Goal: Transaction & Acquisition: Obtain resource

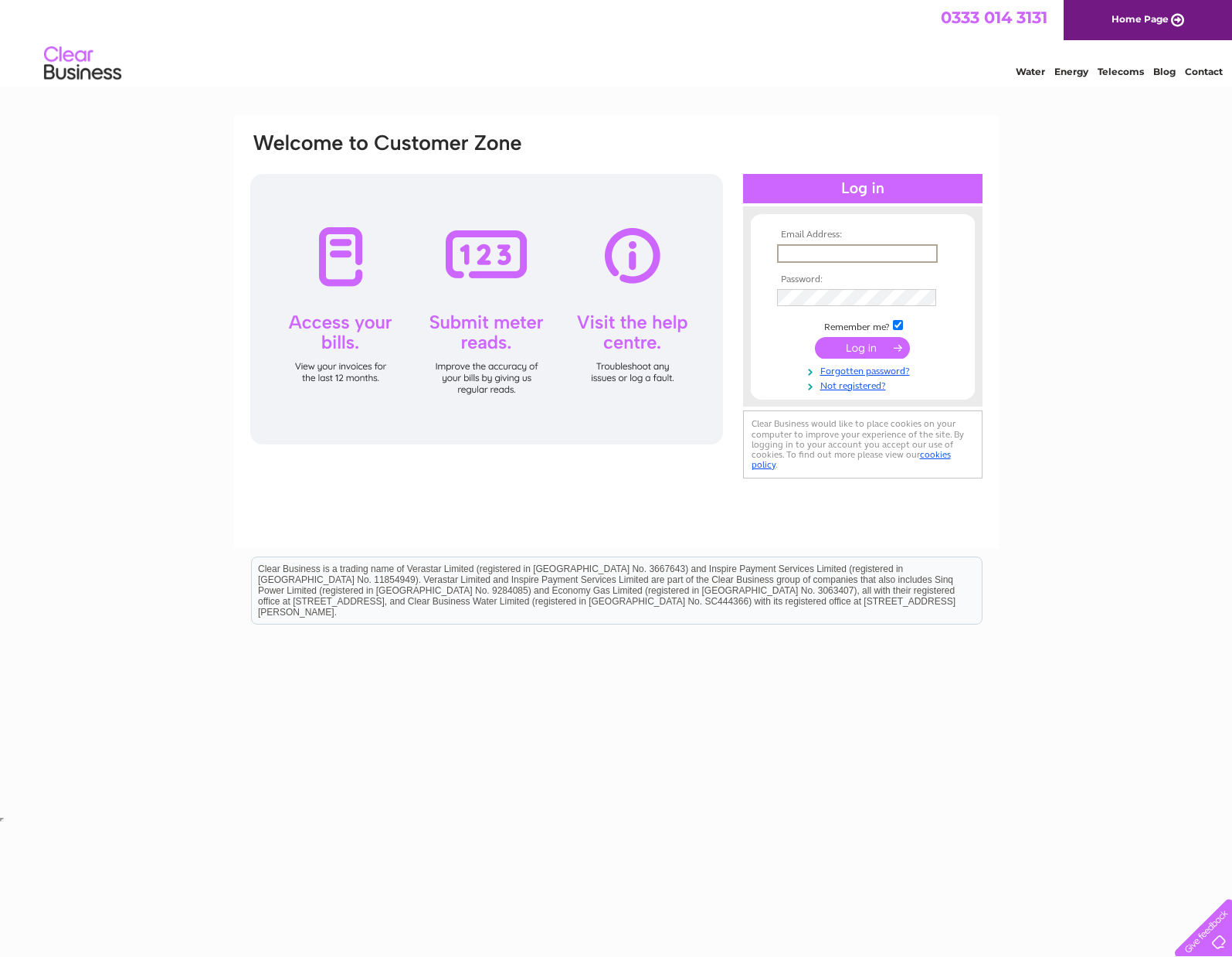
click at [868, 249] on input "text" at bounding box center [858, 253] width 161 height 19
click at [799, 254] on input "claire@envisionshowhomes.com" at bounding box center [858, 253] width 161 height 19
type input "accounts@envisionshowhomes.com"
click at [815, 337] on input "submit" at bounding box center [863, 348] width 95 height 22
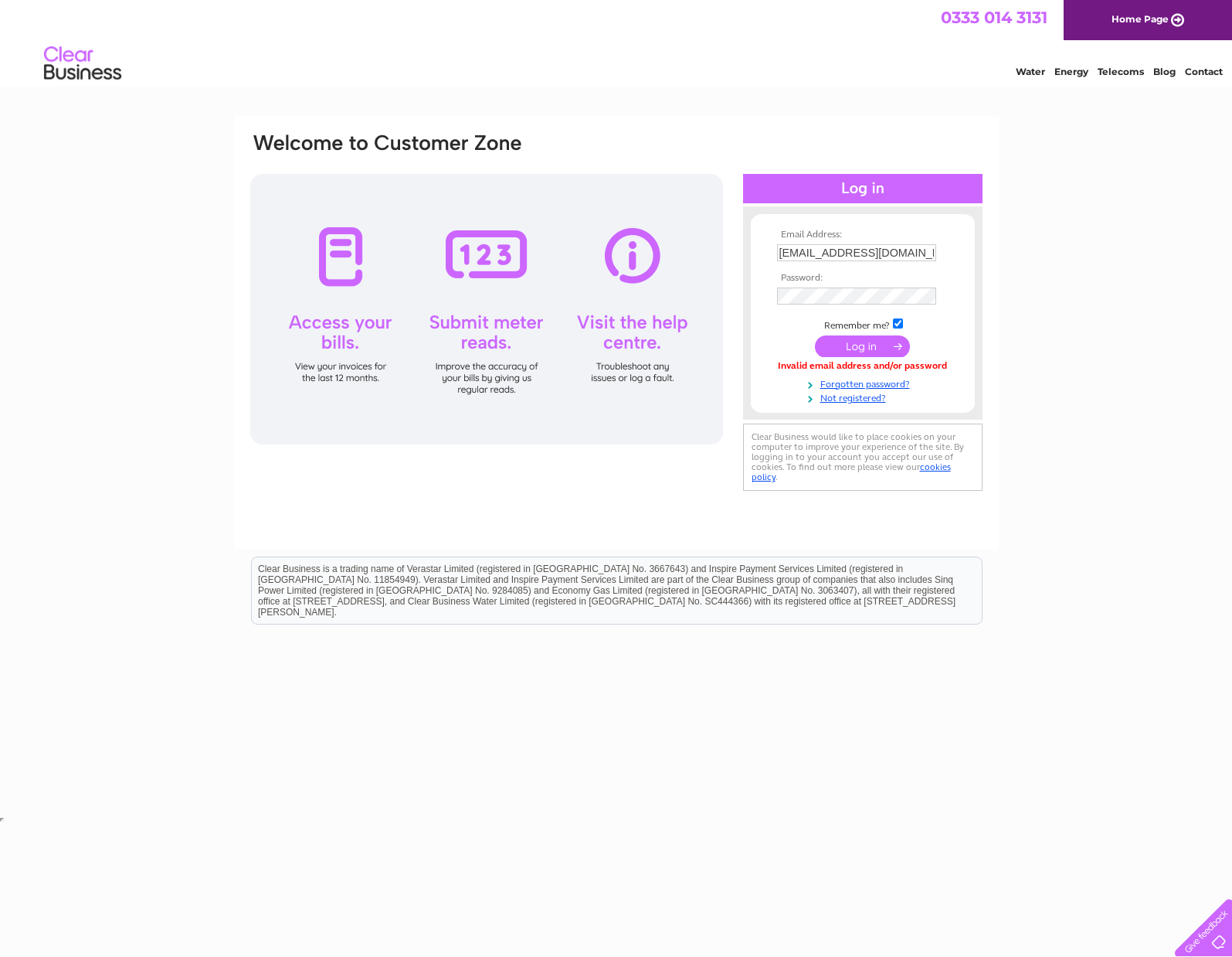
click at [839, 305] on td at bounding box center [862, 296] width 179 height 25
click at [815, 337] on input "submit" at bounding box center [863, 348] width 95 height 22
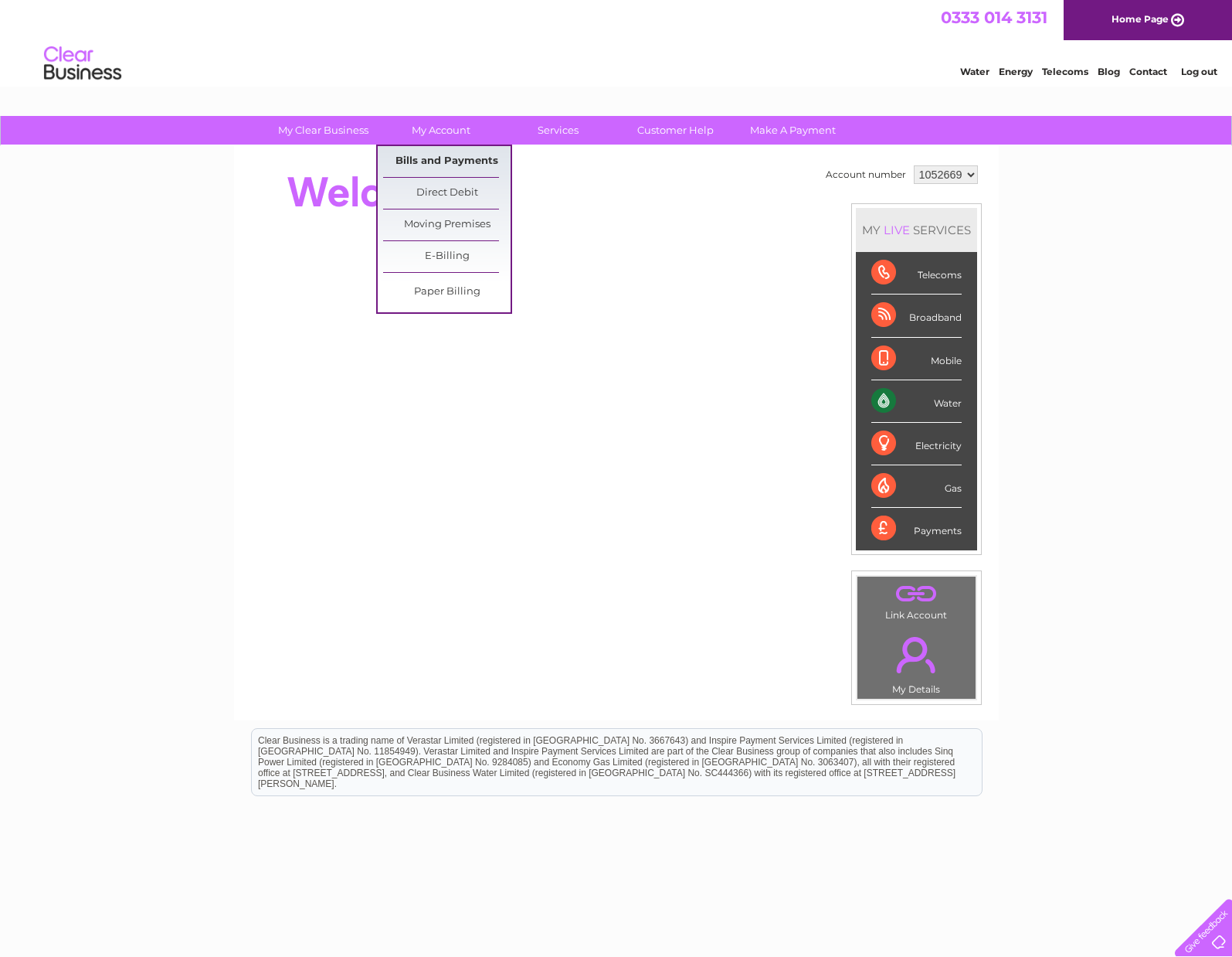
click at [436, 161] on link "Bills and Payments" at bounding box center [447, 161] width 128 height 31
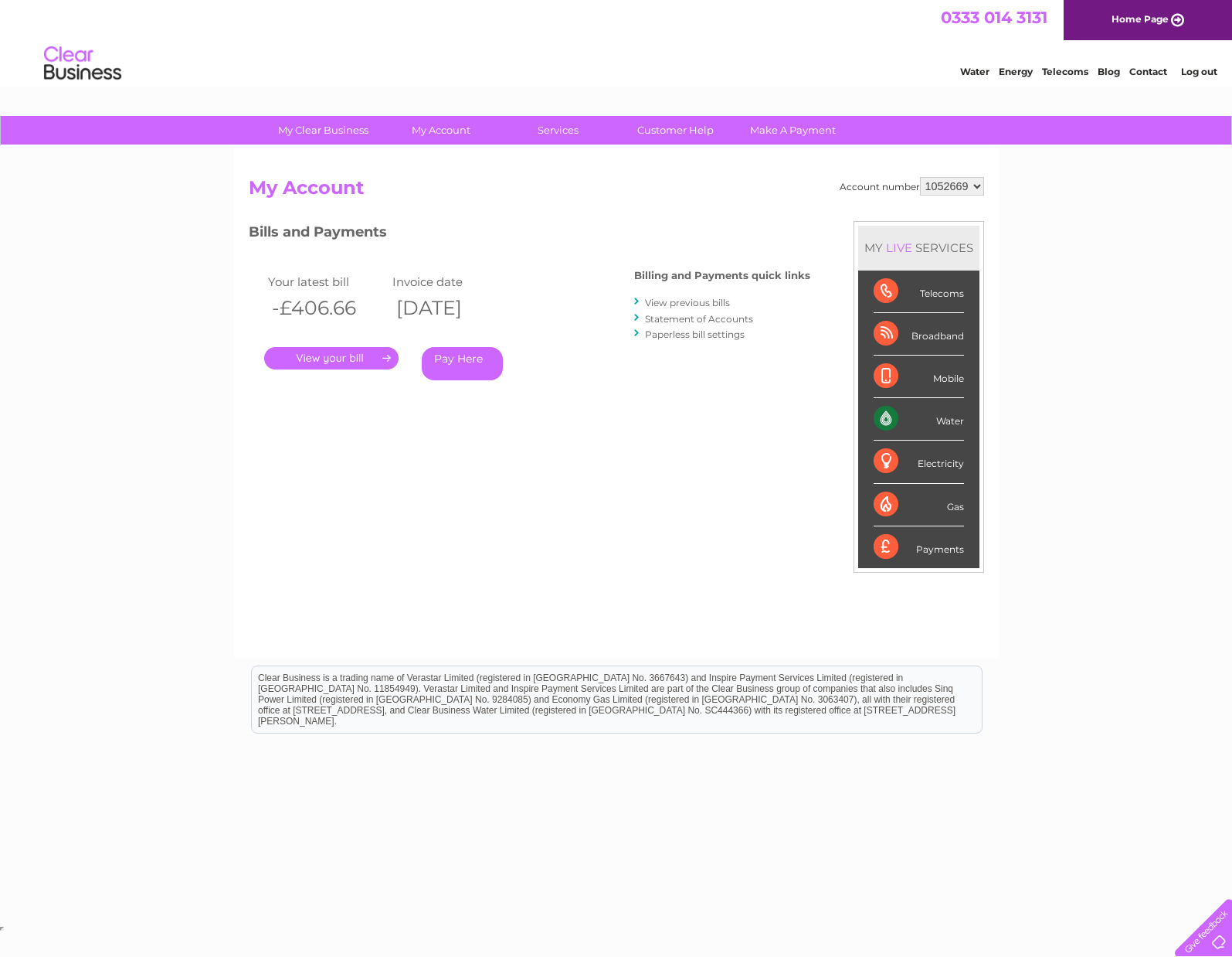
click at [345, 348] on link "." at bounding box center [331, 357] width 134 height 23
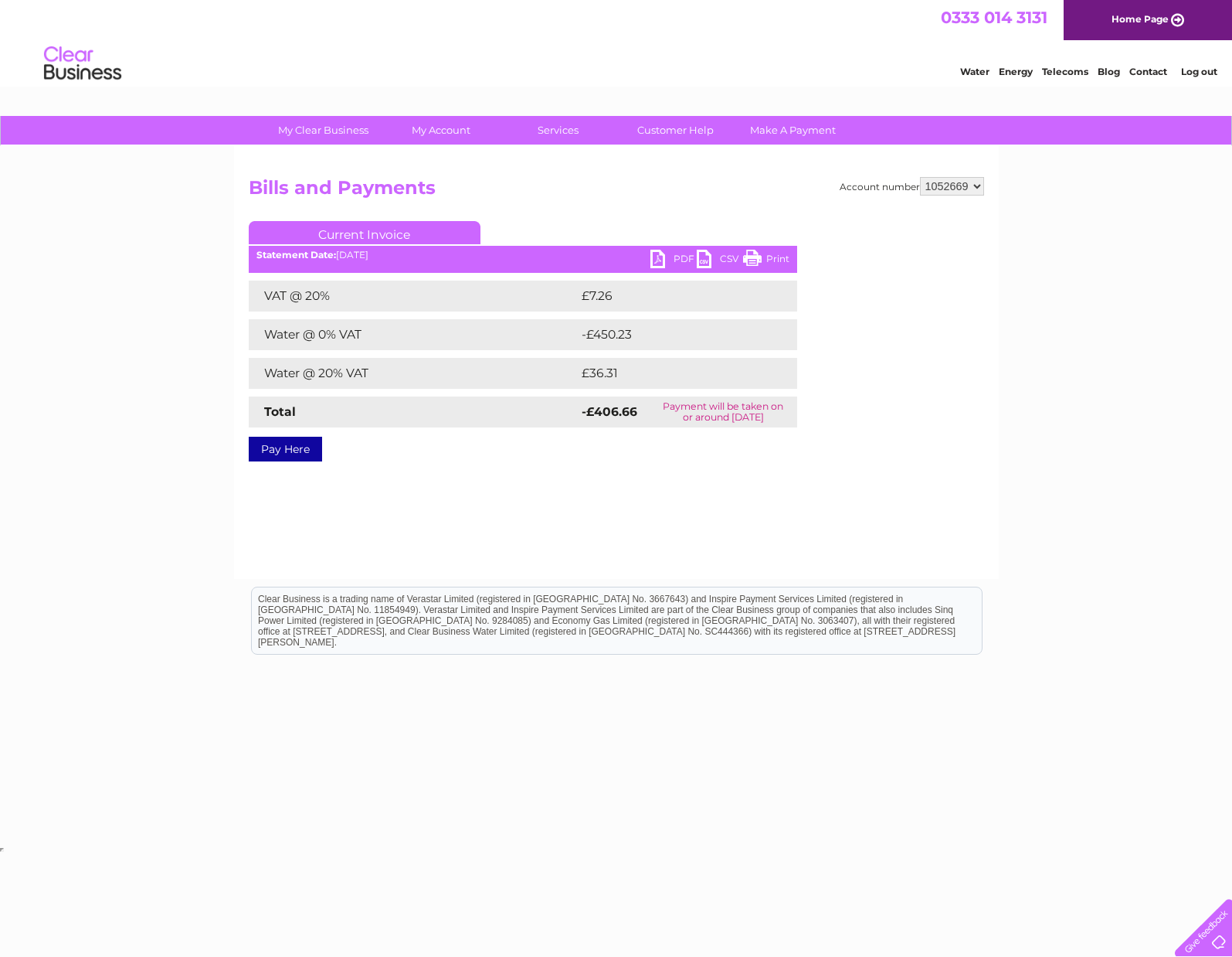
click at [727, 253] on link "CSV" at bounding box center [720, 260] width 47 height 23
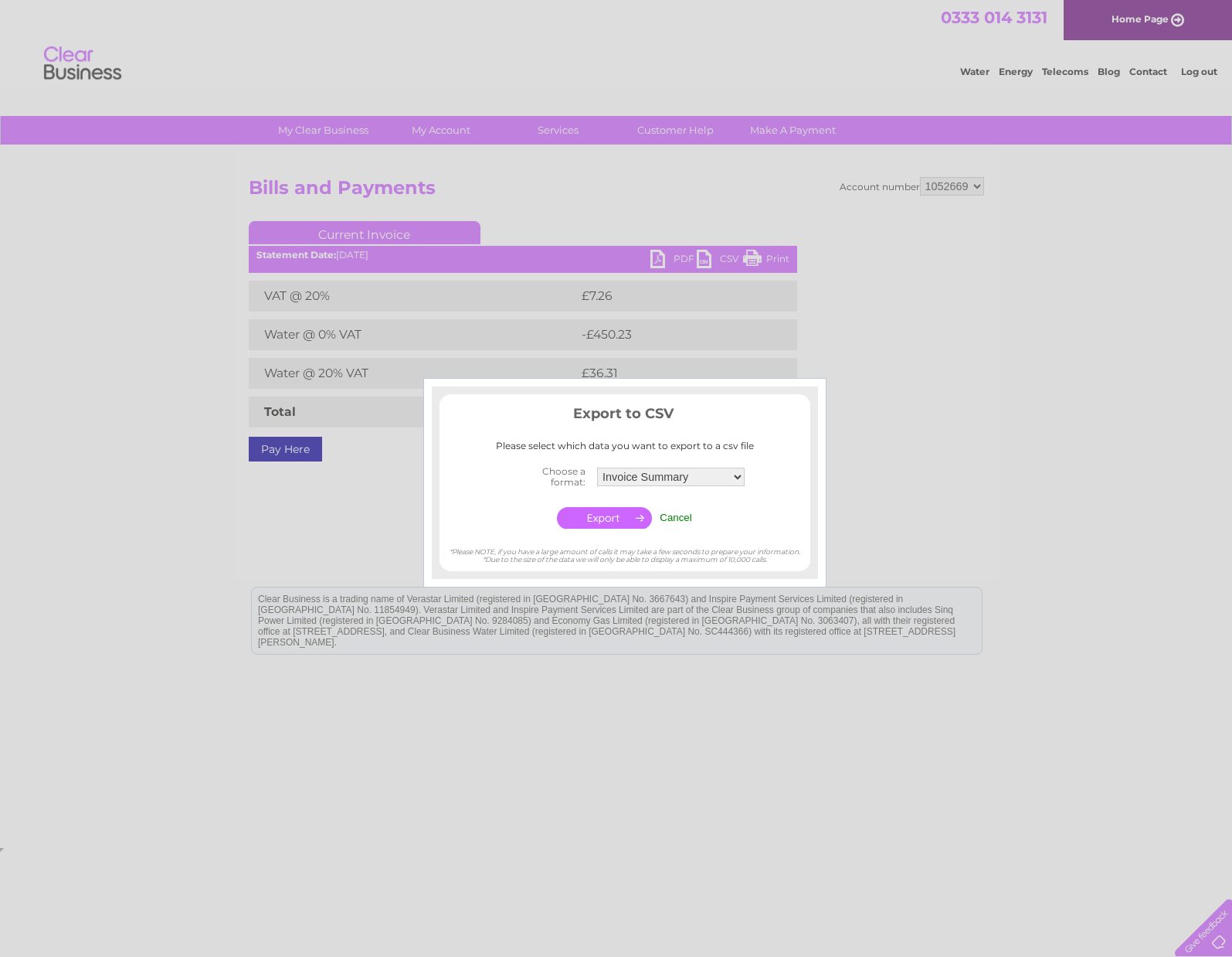
click at [805, 275] on div at bounding box center [616, 478] width 1232 height 957
drag, startPoint x: 680, startPoint y: 514, endPoint x: 645, endPoint y: 393, distance: 126.0
click at [680, 514] on input "Cancel" at bounding box center [676, 517] width 32 height 12
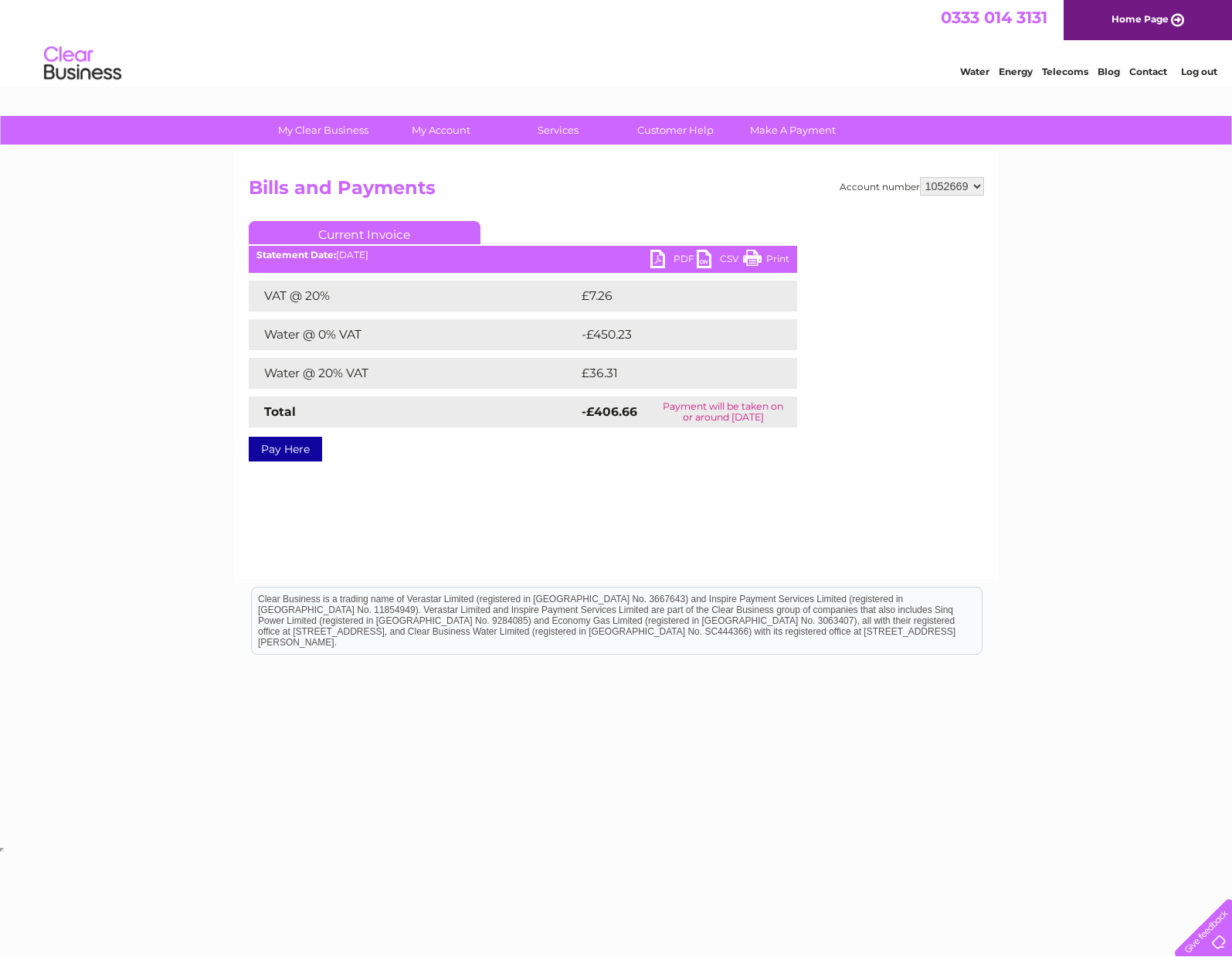
click at [669, 260] on link "PDF" at bounding box center [674, 260] width 47 height 23
